Goal: Check status: Check status

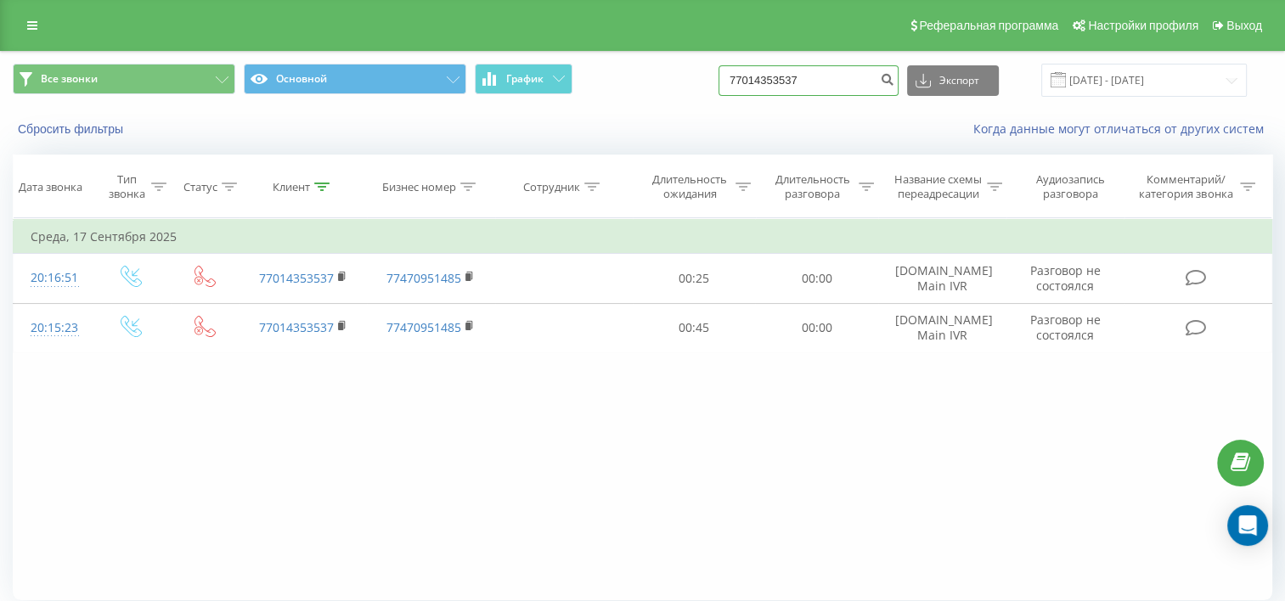
click at [845, 77] on input "77014353537" at bounding box center [809, 80] width 180 height 31
paste input "477378739"
click at [856, 82] on input "77477378739" at bounding box center [809, 80] width 180 height 31
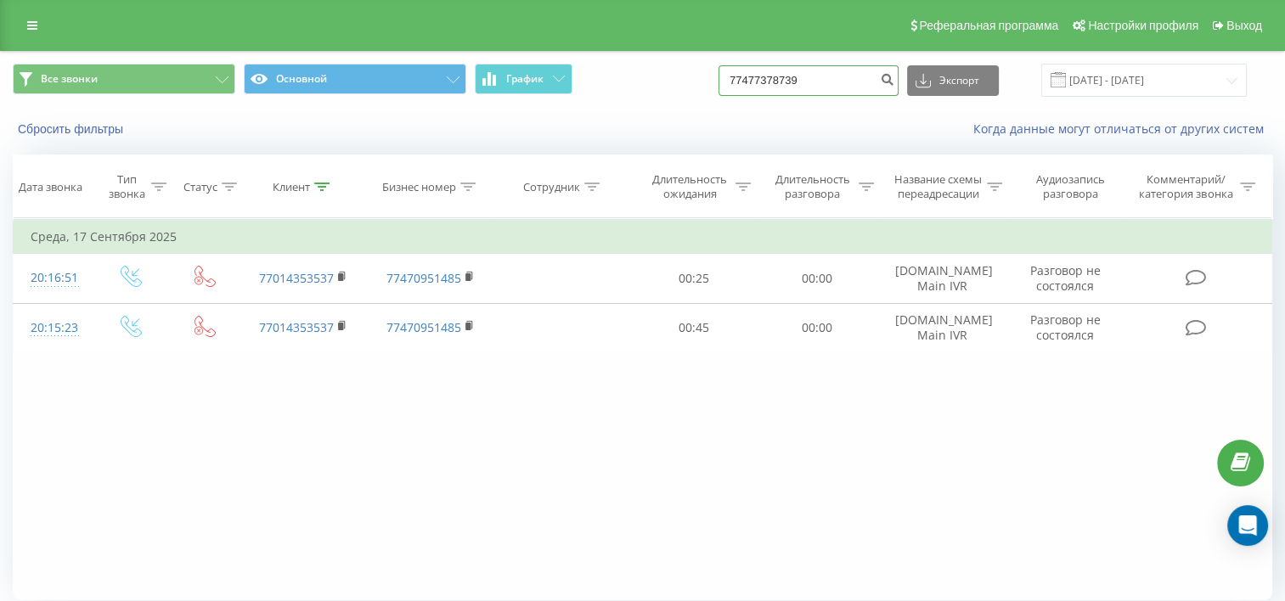
click at [856, 82] on input "77477378739" at bounding box center [809, 80] width 180 height 31
paste input "784728737"
type input "77784728737"
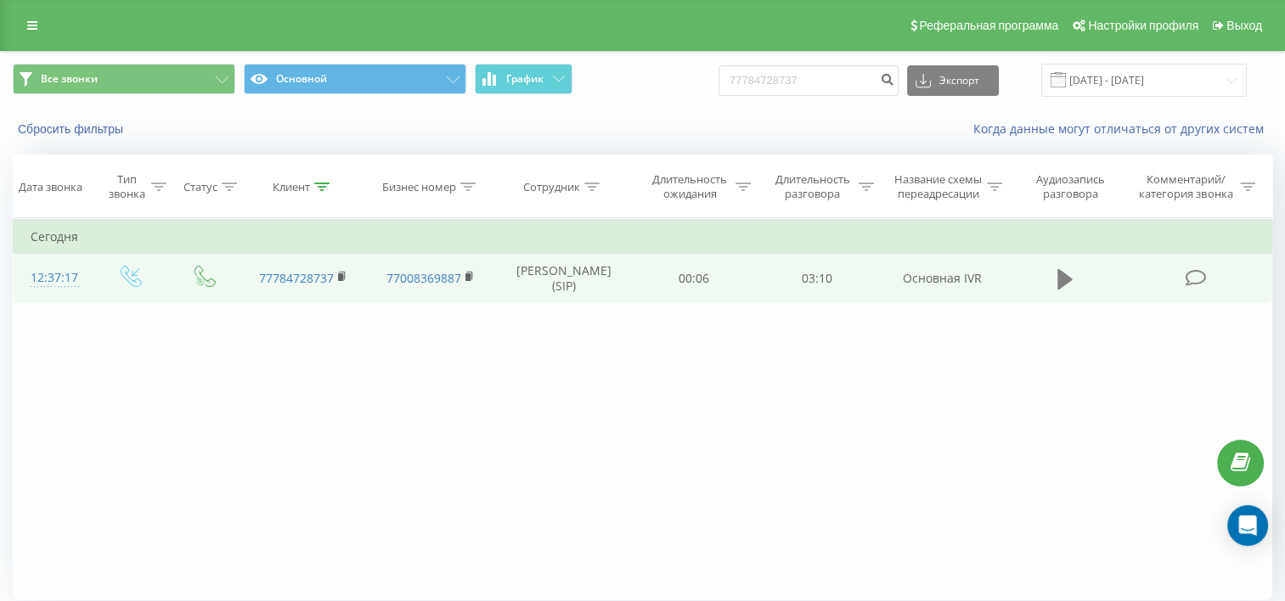
click at [1064, 290] on icon at bounding box center [1065, 279] width 15 height 20
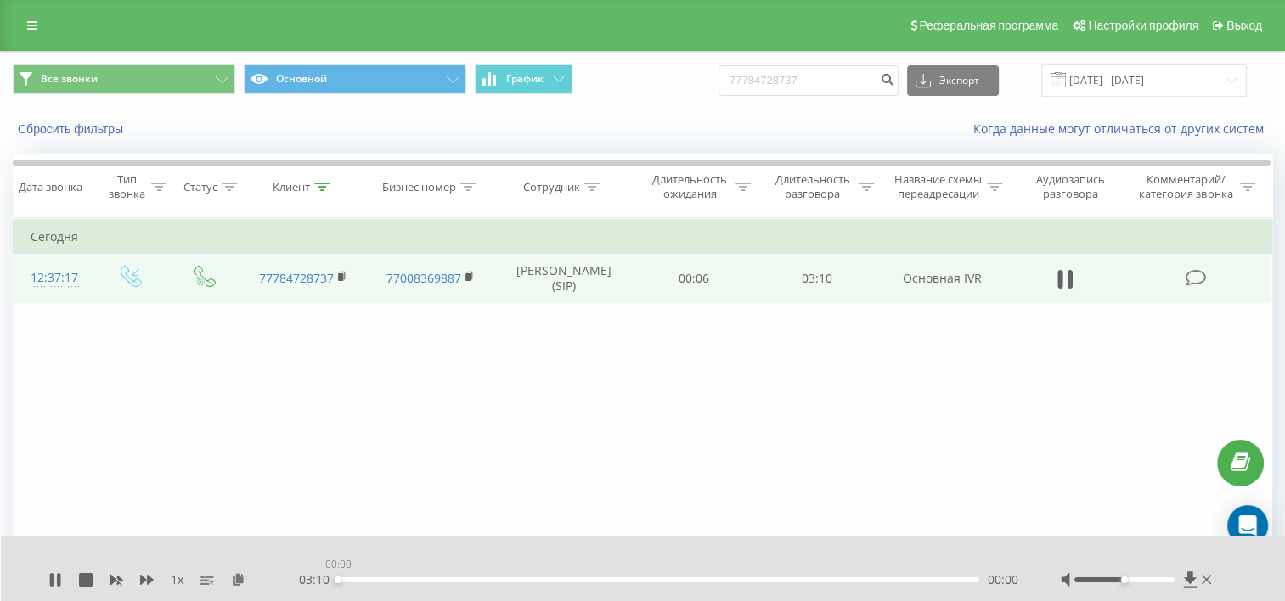
click at [368, 578] on div "00:00" at bounding box center [658, 580] width 641 height 5
click at [465, 580] on div "00:37" at bounding box center [658, 580] width 641 height 5
click at [488, 578] on div "00:38" at bounding box center [658, 580] width 641 height 5
click at [584, 578] on div "01:22" at bounding box center [658, 580] width 641 height 5
click at [869, 579] on div "01:59" at bounding box center [658, 580] width 641 height 5
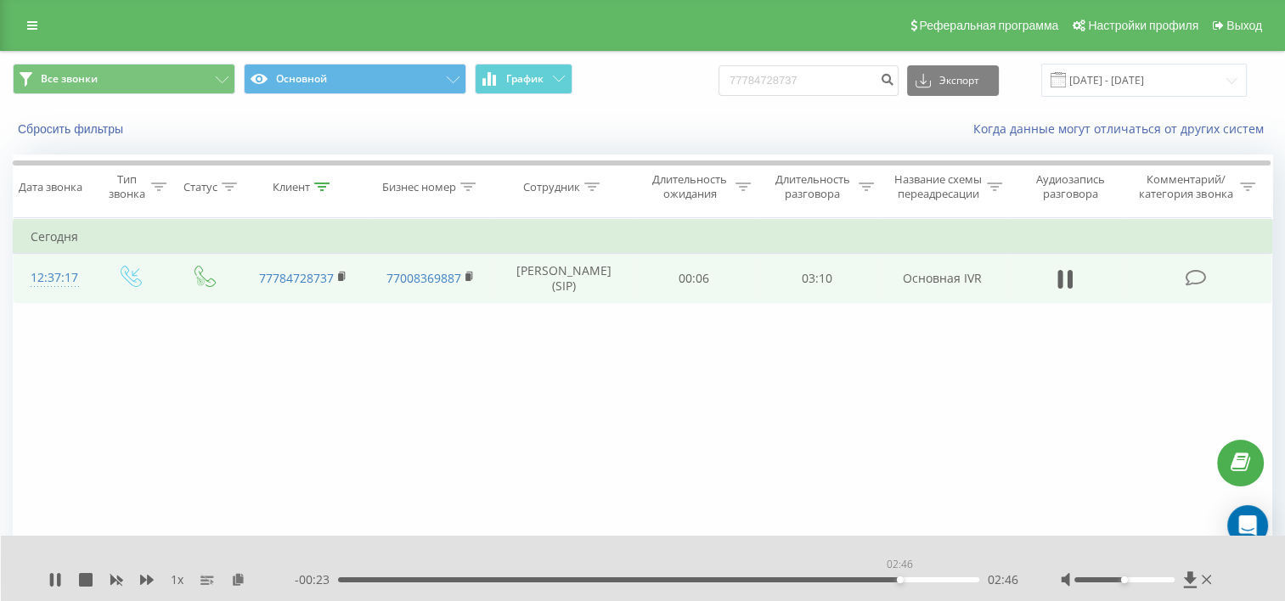
click at [900, 579] on div "02:46" at bounding box center [658, 580] width 641 height 5
click at [916, 578] on div "02:51" at bounding box center [658, 580] width 641 height 5
click at [938, 578] on div "02:55" at bounding box center [658, 580] width 641 height 5
click at [959, 579] on div "03:04" at bounding box center [658, 580] width 641 height 5
click at [872, 580] on div "03:05" at bounding box center [658, 580] width 641 height 5
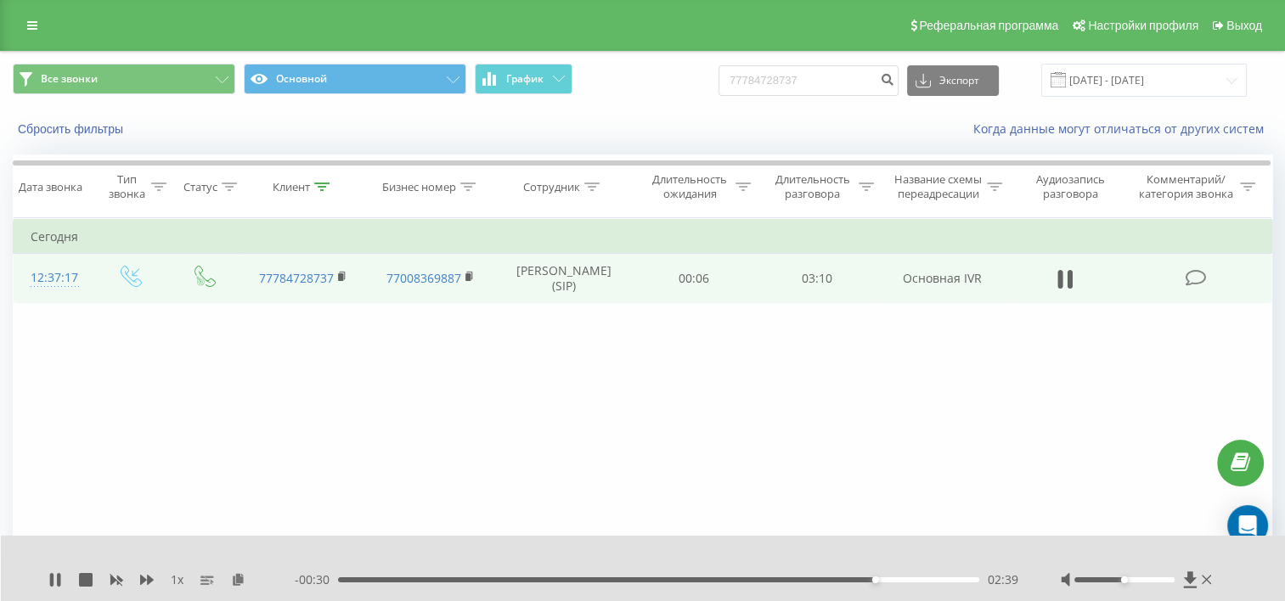
click at [883, 582] on div "02:39" at bounding box center [658, 580] width 641 height 5
click at [820, 580] on div "02:43" at bounding box center [658, 580] width 641 height 5
click at [358, 580] on div "00:06" at bounding box center [658, 580] width 641 height 5
click at [377, 581] on div "00:11" at bounding box center [658, 580] width 641 height 5
click at [391, 578] on div "00:15" at bounding box center [658, 580] width 641 height 5
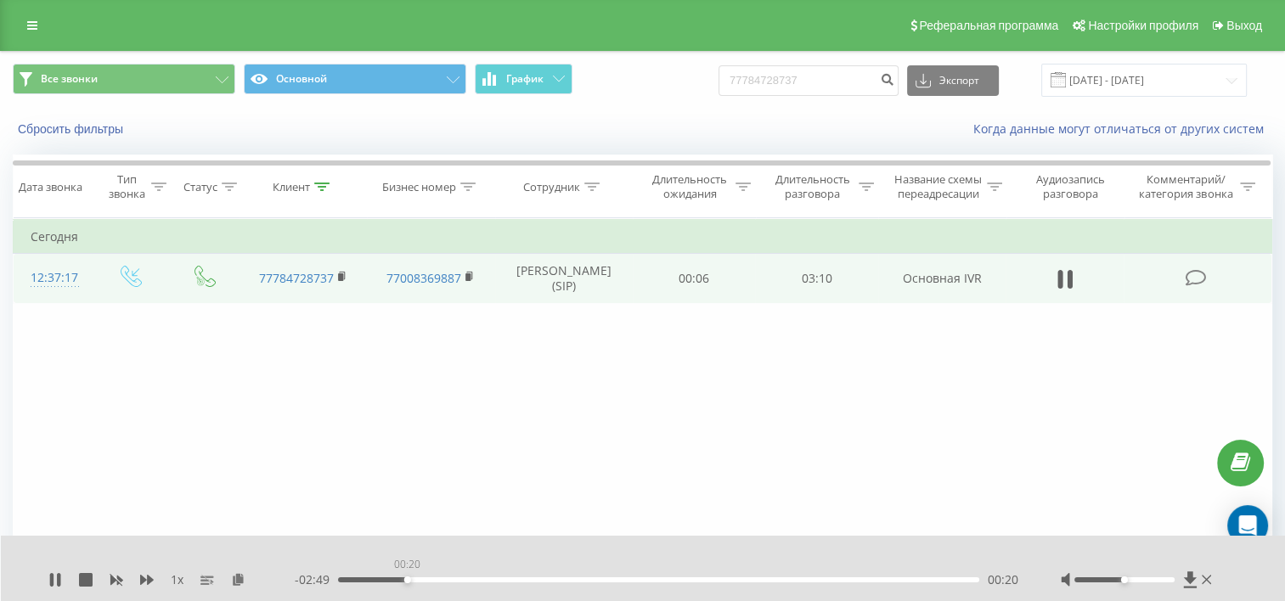
click at [407, 578] on div "00:20" at bounding box center [658, 580] width 641 height 5
click at [421, 579] on div "00:24" at bounding box center [658, 580] width 641 height 5
click at [443, 580] on div "00:31" at bounding box center [658, 580] width 641 height 5
click at [464, 582] on div "00:31" at bounding box center [658, 580] width 641 height 5
click at [484, 581] on div "00:38" at bounding box center [658, 580] width 641 height 5
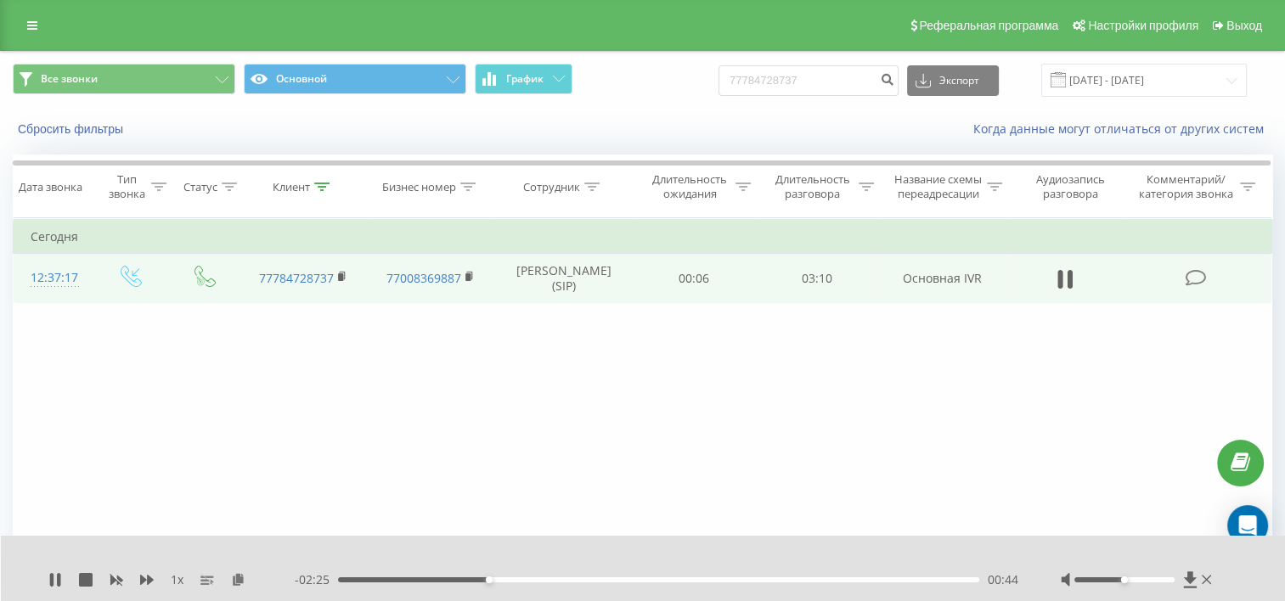
click at [471, 578] on div "00:44" at bounding box center [658, 580] width 641 height 5
click at [490, 580] on div "00:45" at bounding box center [658, 580] width 641 height 5
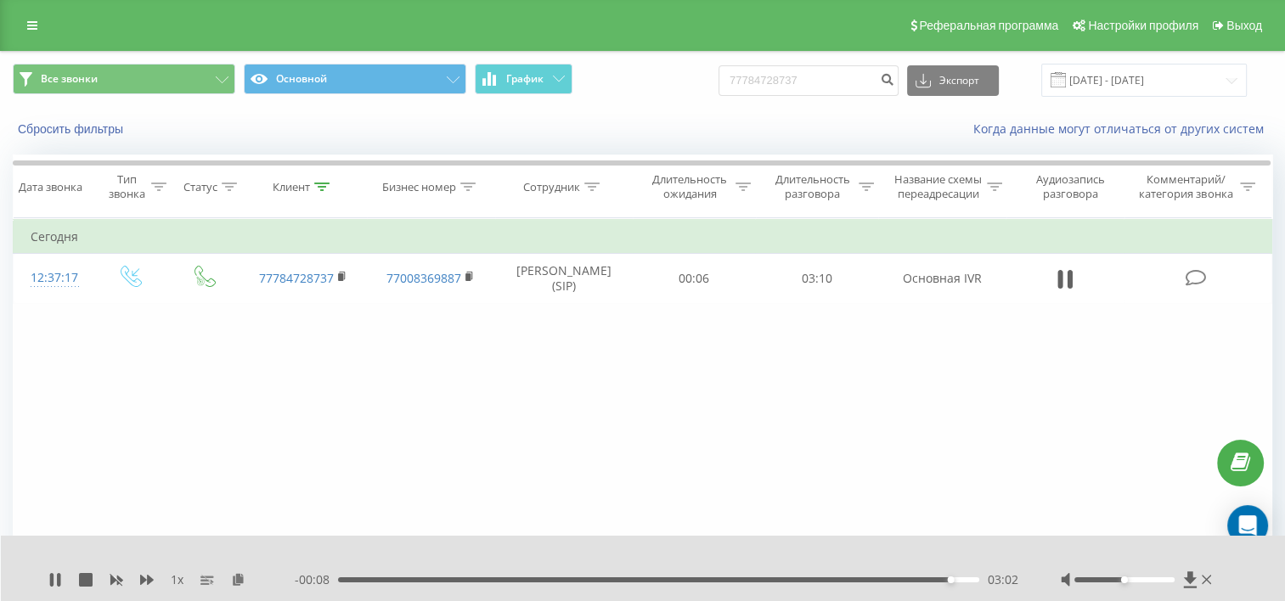
drag, startPoint x: 1071, startPoint y: 292, endPoint x: 1042, endPoint y: 262, distance: 42.1
click at [1071, 289] on icon at bounding box center [1070, 279] width 5 height 19
